Goal: Task Accomplishment & Management: Use online tool/utility

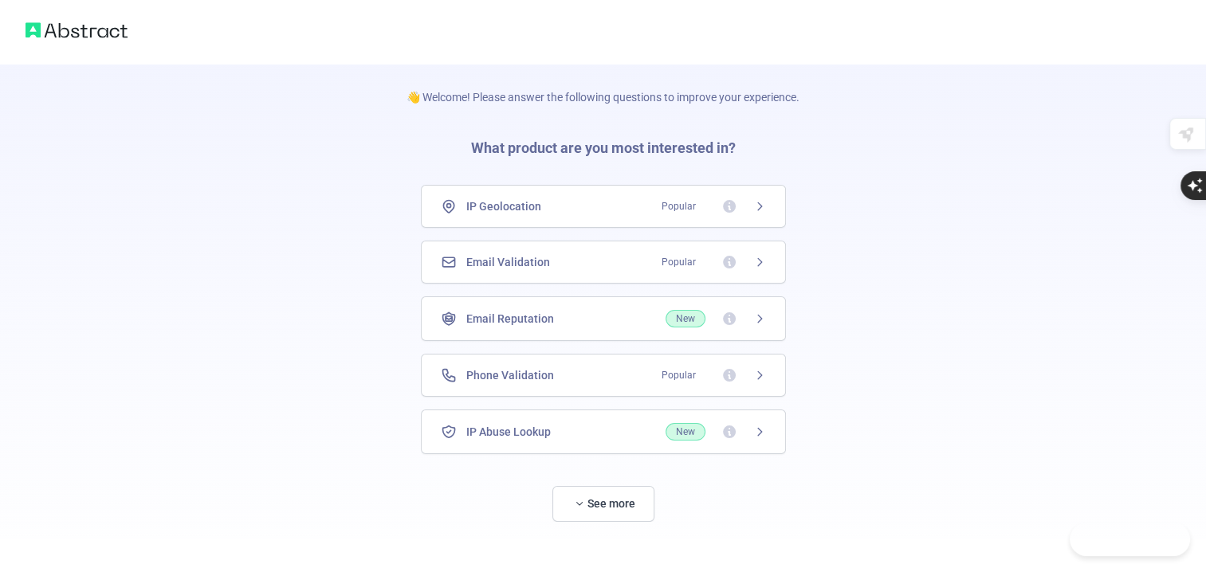
click at [615, 319] on div "Email Reputation New" at bounding box center [603, 319] width 325 height 18
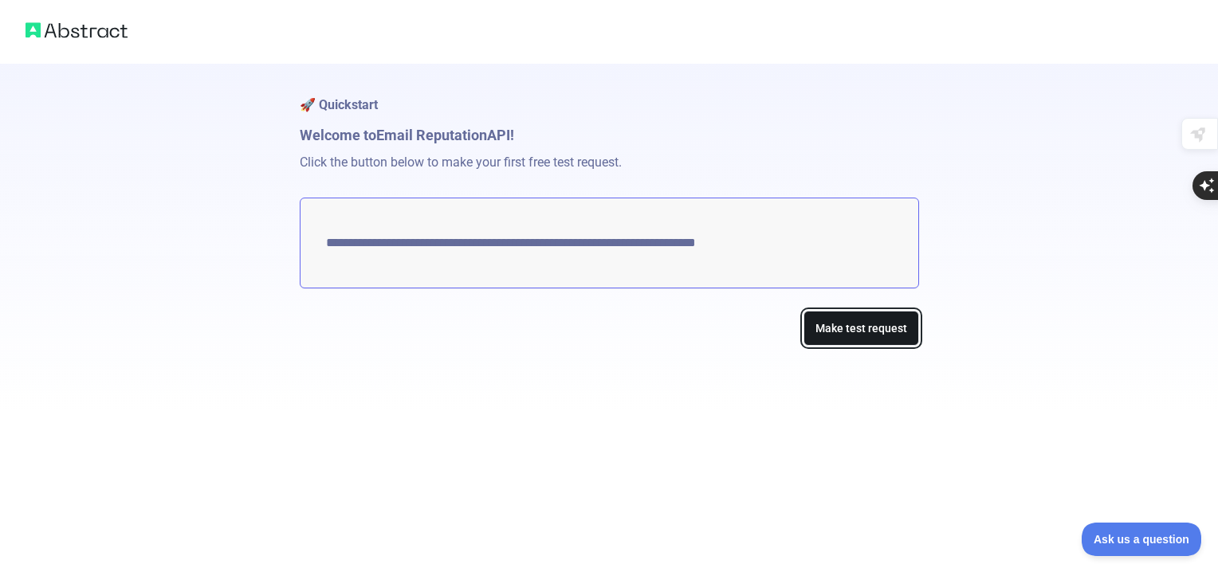
click at [881, 319] on button "Make test request" at bounding box center [862, 329] width 116 height 36
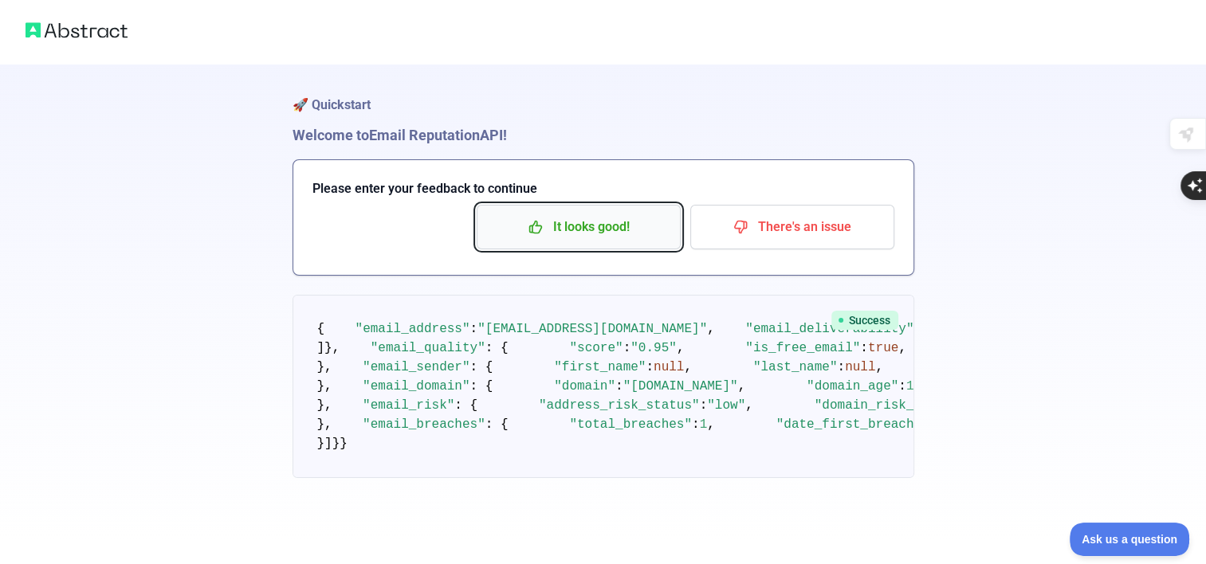
click at [656, 214] on p "It looks good!" at bounding box center [579, 227] width 180 height 27
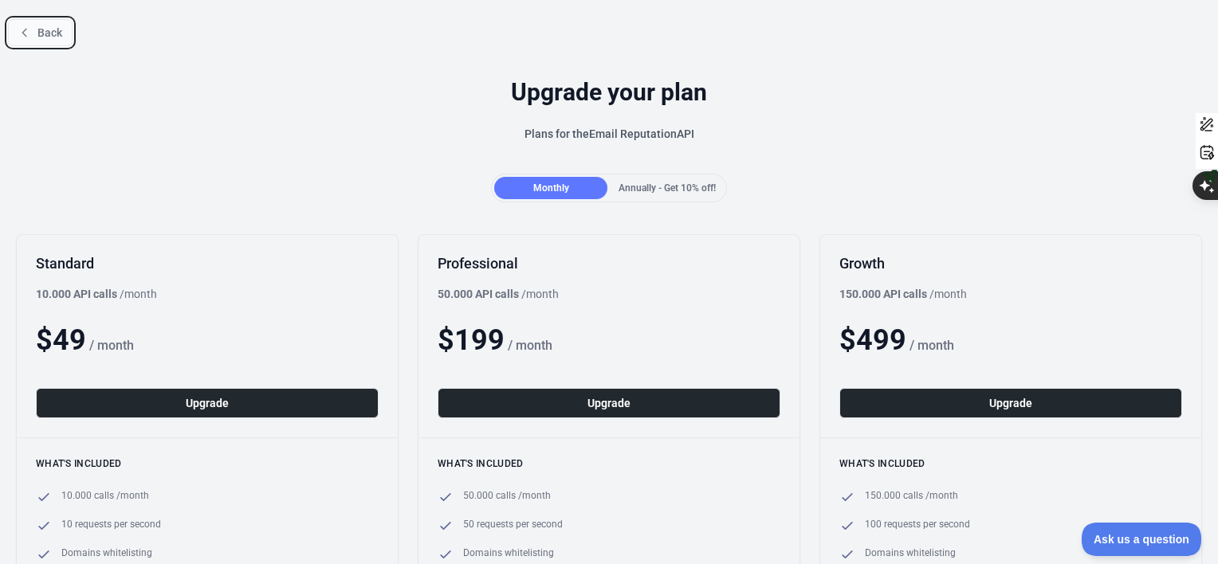
click at [29, 30] on icon at bounding box center [24, 32] width 13 height 13
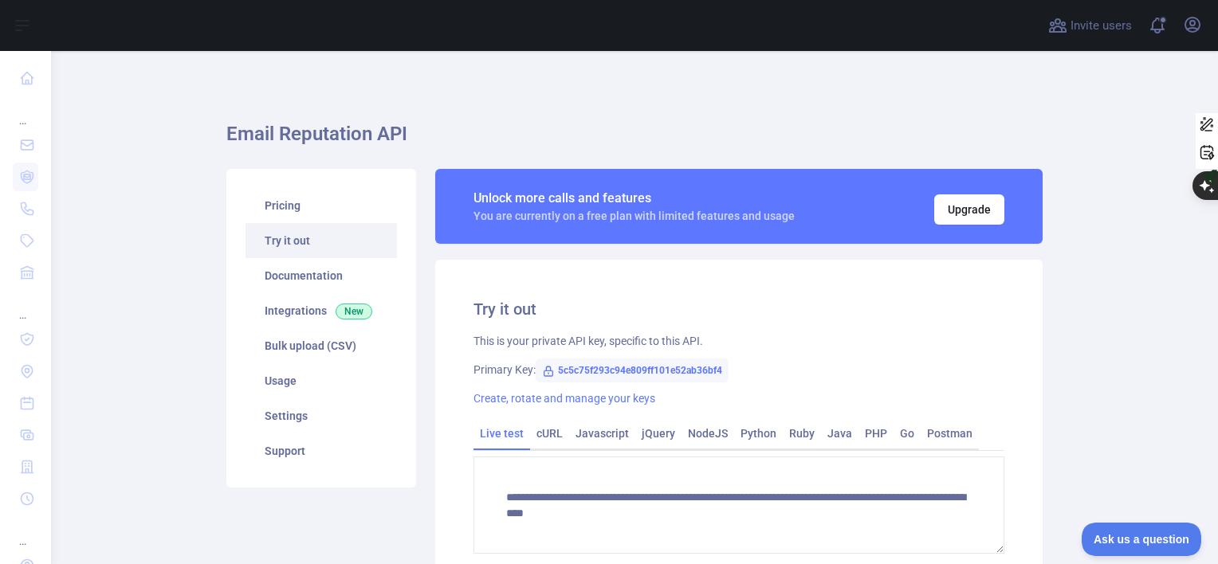
click at [595, 367] on span "5c5c75f293c94e809ff101e52ab36bf4" at bounding box center [632, 371] width 193 height 24
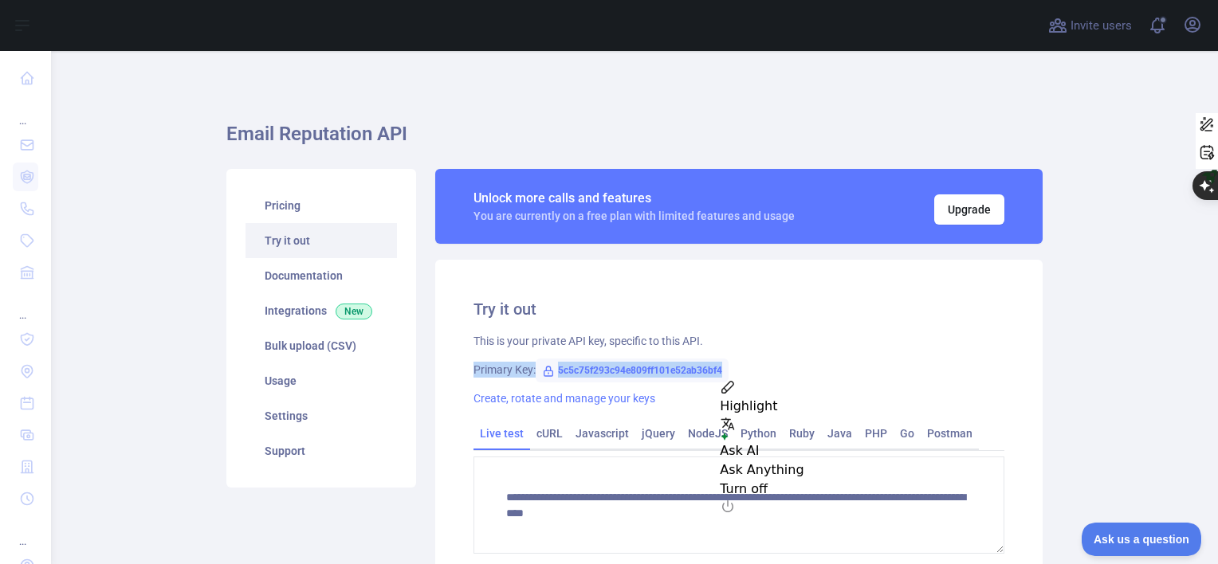
click at [595, 367] on span "5c5c75f293c94e809ff101e52ab36bf4" at bounding box center [632, 371] width 193 height 24
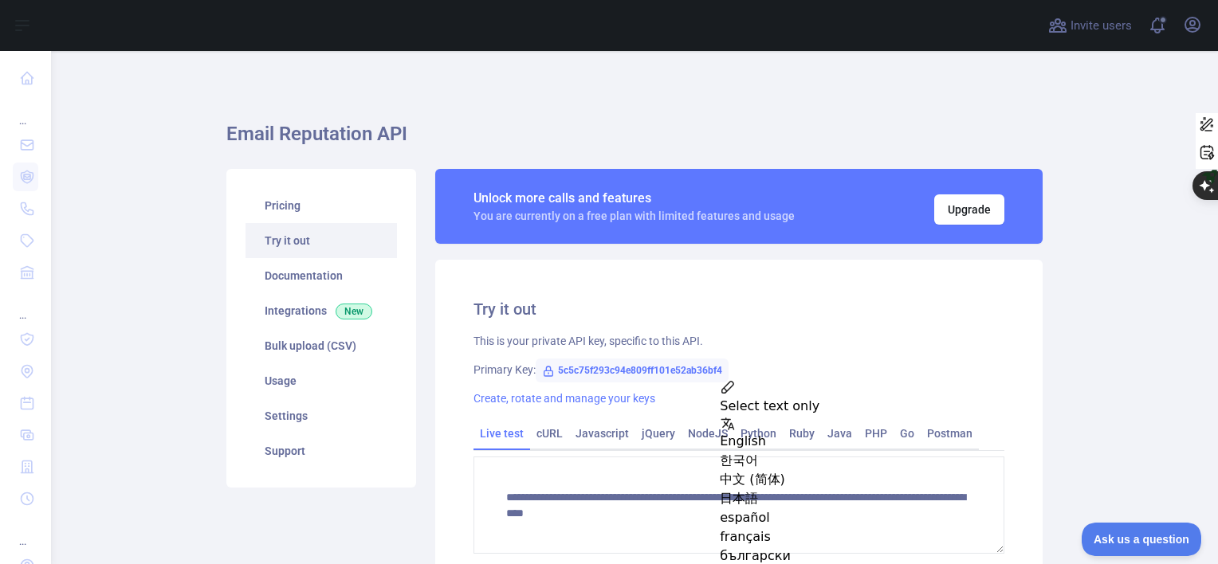
drag, startPoint x: 595, startPoint y: 367, endPoint x: 599, endPoint y: 387, distance: 20.5
click at [599, 387] on div "**********" at bounding box center [738, 449] width 607 height 379
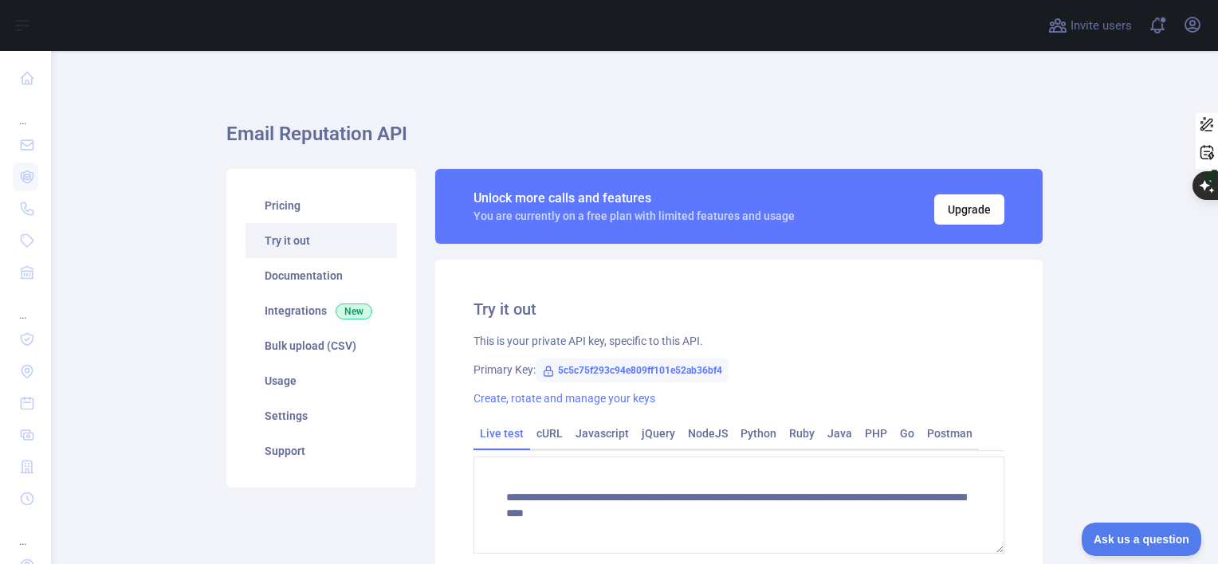
click at [606, 371] on span "5c5c75f293c94e809ff101e52ab36bf4" at bounding box center [632, 371] width 193 height 24
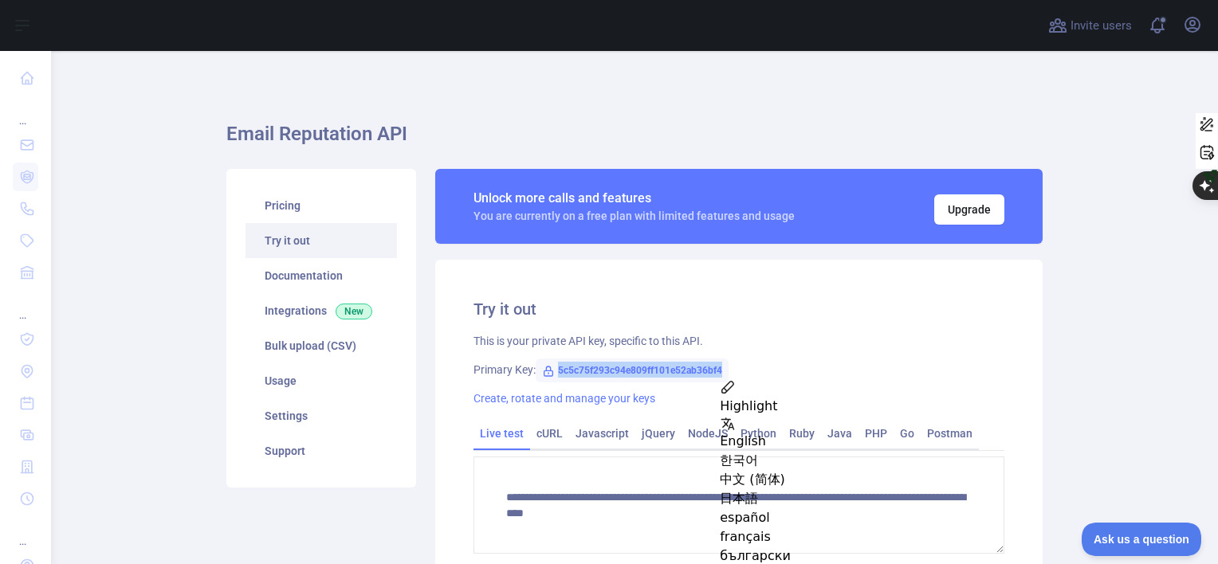
drag, startPoint x: 606, startPoint y: 371, endPoint x: 674, endPoint y: 370, distance: 68.6
copy span "5c5c75f293c94e809ff101e52ab36bf4"
